Goal: Check status: Check status

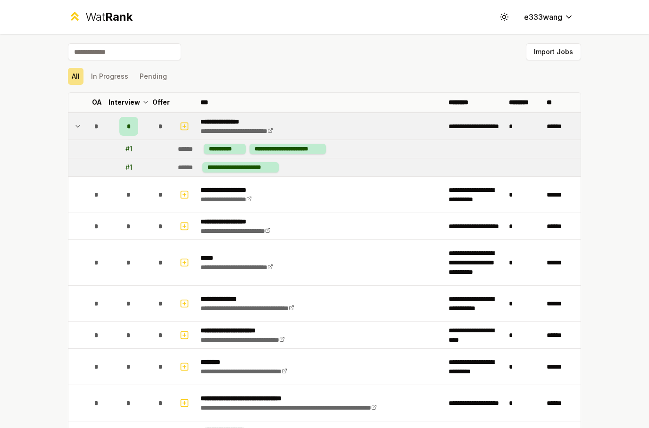
scroll to position [0, 0]
click at [74, 131] on icon at bounding box center [78, 126] width 8 height 11
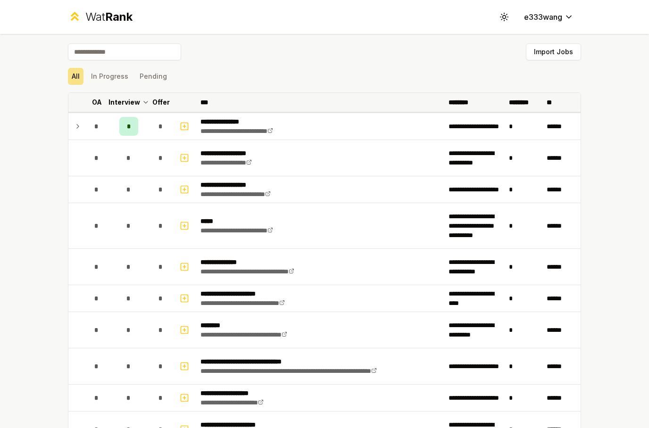
click at [97, 107] on th "OA" at bounding box center [96, 102] width 26 height 19
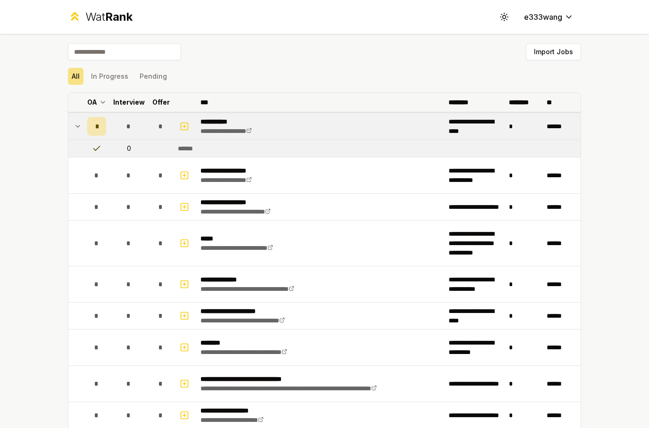
click at [101, 105] on icon at bounding box center [103, 102] width 8 height 11
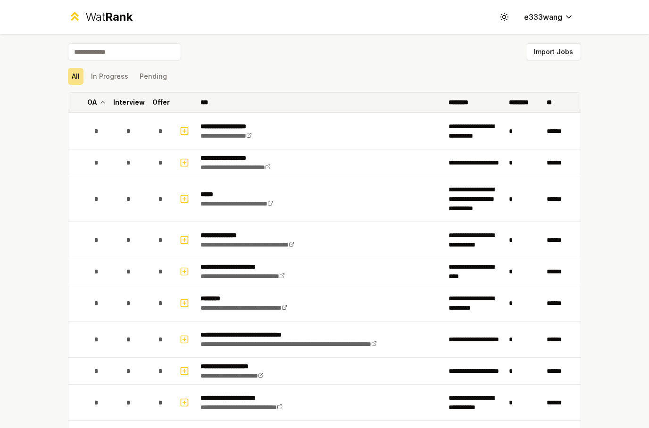
click at [111, 109] on th "Interview" at bounding box center [129, 102] width 38 height 19
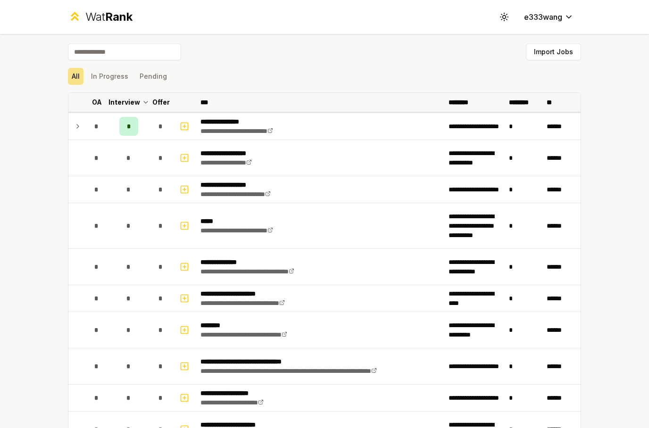
click at [125, 109] on th "Interview" at bounding box center [129, 102] width 38 height 19
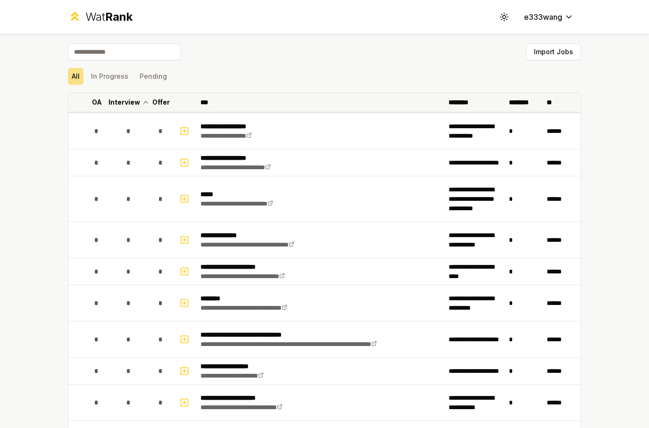
click at [125, 109] on th "Interview" at bounding box center [129, 102] width 38 height 19
click at [133, 104] on p "Interview" at bounding box center [129, 102] width 32 height 9
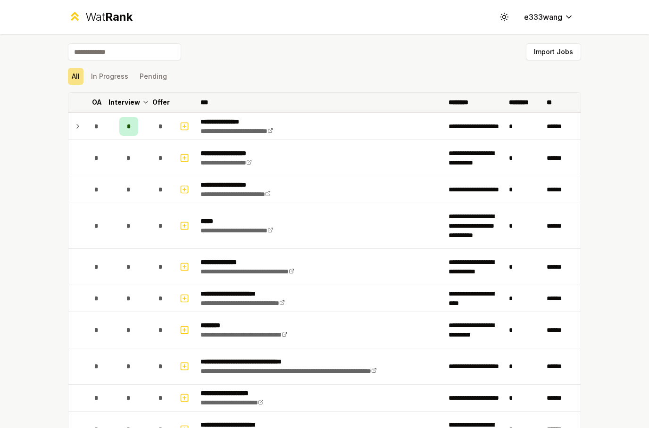
click at [130, 107] on th "Interview" at bounding box center [129, 102] width 38 height 19
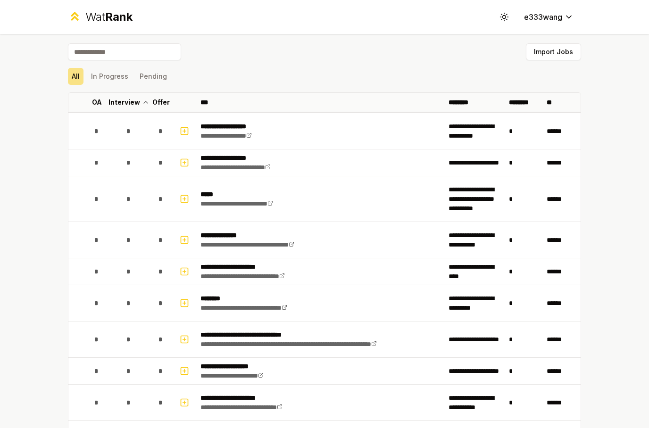
click at [142, 101] on icon at bounding box center [146, 102] width 8 height 11
click at [146, 99] on th "Interview" at bounding box center [129, 102] width 38 height 19
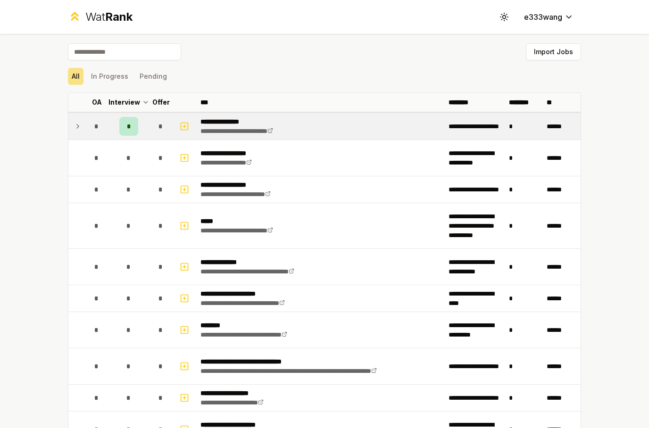
click at [133, 129] on div "*" at bounding box center [128, 126] width 19 height 19
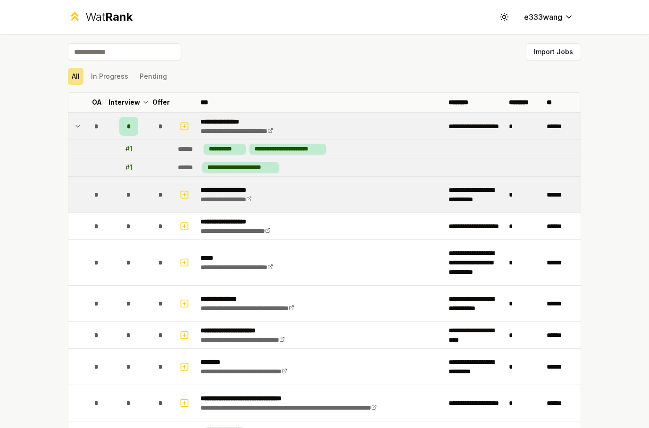
scroll to position [0, 0]
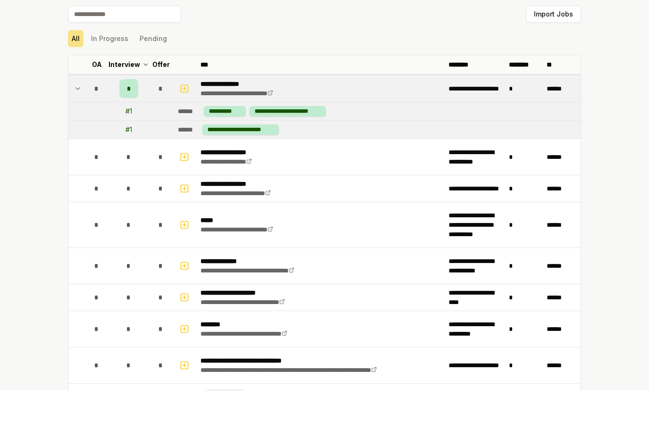
click at [206, 68] on div "All In Progress Pending" at bounding box center [324, 76] width 513 height 17
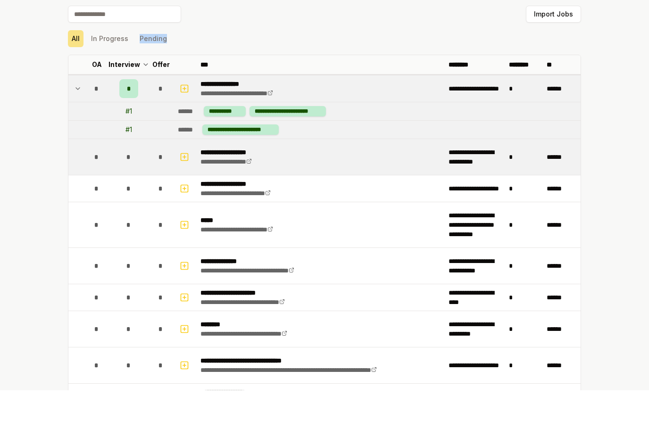
click at [171, 177] on td "*" at bounding box center [161, 195] width 26 height 36
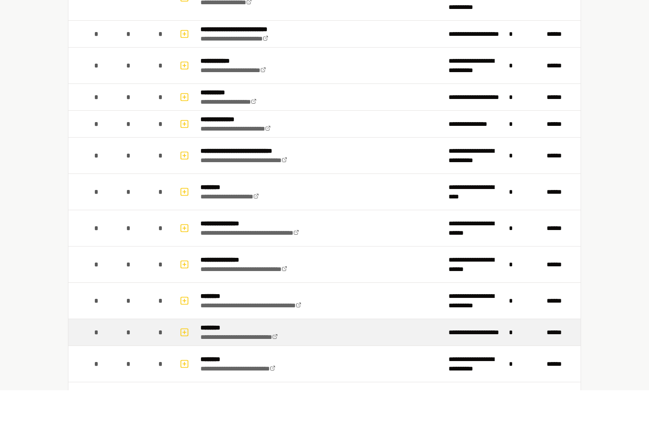
scroll to position [1141, 0]
